Goal: Find specific page/section: Find specific page/section

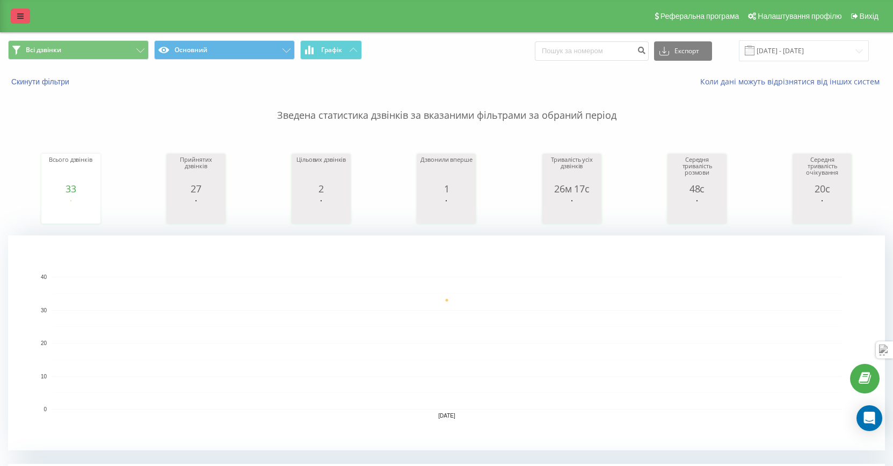
click at [19, 20] on link at bounding box center [20, 16] width 19 height 15
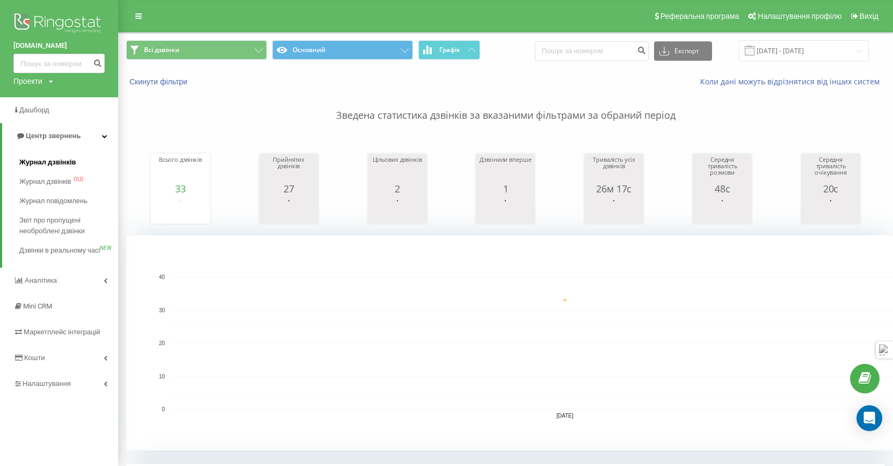
click at [52, 169] on link "Журнал дзвінків" at bounding box center [68, 161] width 99 height 19
click at [52, 158] on span "Журнал дзвінків" at bounding box center [47, 162] width 57 height 11
click at [52, 163] on span "Журнал дзвінків" at bounding box center [47, 162] width 57 height 11
click at [46, 232] on span "Звіт про пропущені необроблені дзвінки" at bounding box center [65, 225] width 93 height 21
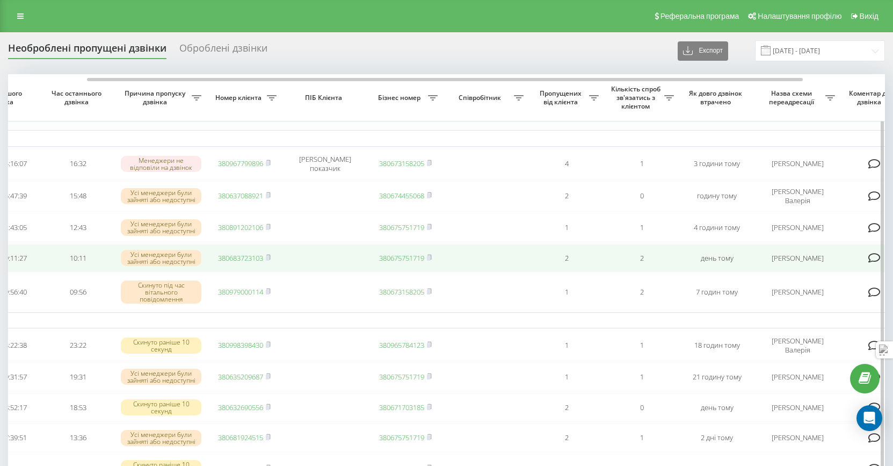
scroll to position [0, 75]
